Goal: Task Accomplishment & Management: Complete application form

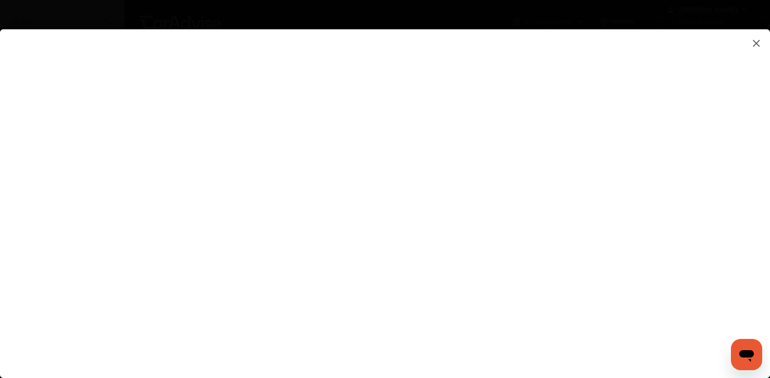
click at [657, 127] on flutter-view at bounding box center [385, 193] width 770 height 329
click at [655, 132] on flutter-view at bounding box center [385, 193] width 770 height 329
click at [657, 272] on flutter-view at bounding box center [385, 193] width 770 height 329
click at [659, 189] on flutter-view at bounding box center [385, 193] width 770 height 329
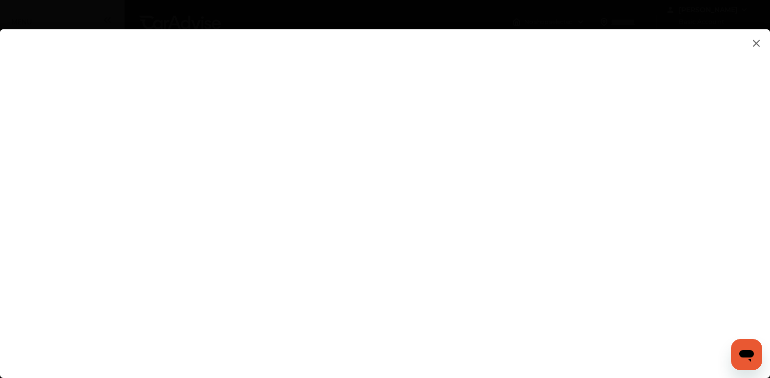
click at [466, 206] on flutter-view at bounding box center [385, 193] width 770 height 329
click at [657, 226] on flutter-view at bounding box center [385, 193] width 770 height 329
click at [483, 270] on flutter-view at bounding box center [385, 193] width 770 height 329
type textarea "*****"
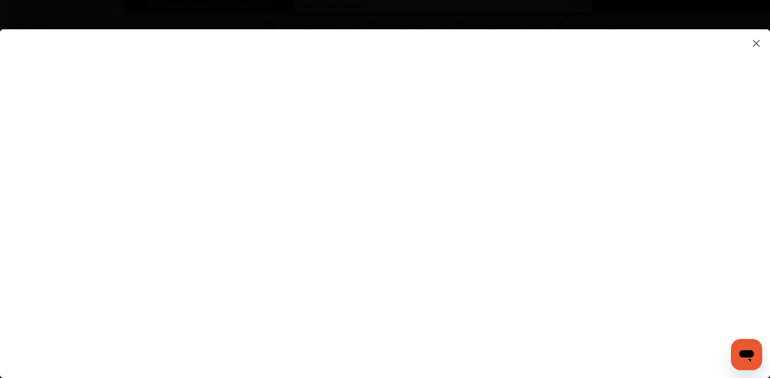
click at [483, 307] on flutter-view "*****" at bounding box center [385, 193] width 770 height 329
click at [657, 254] on flutter-view at bounding box center [385, 193] width 770 height 329
click at [759, 44] on img at bounding box center [756, 43] width 12 height 12
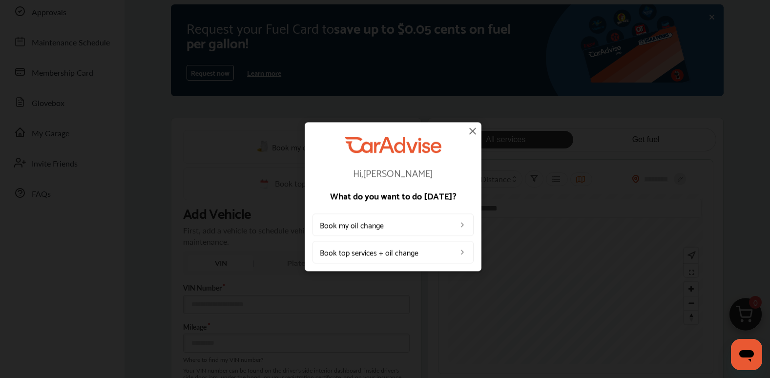
click at [469, 129] on img at bounding box center [473, 131] width 12 height 12
